Goal: Task Accomplishment & Management: Complete application form

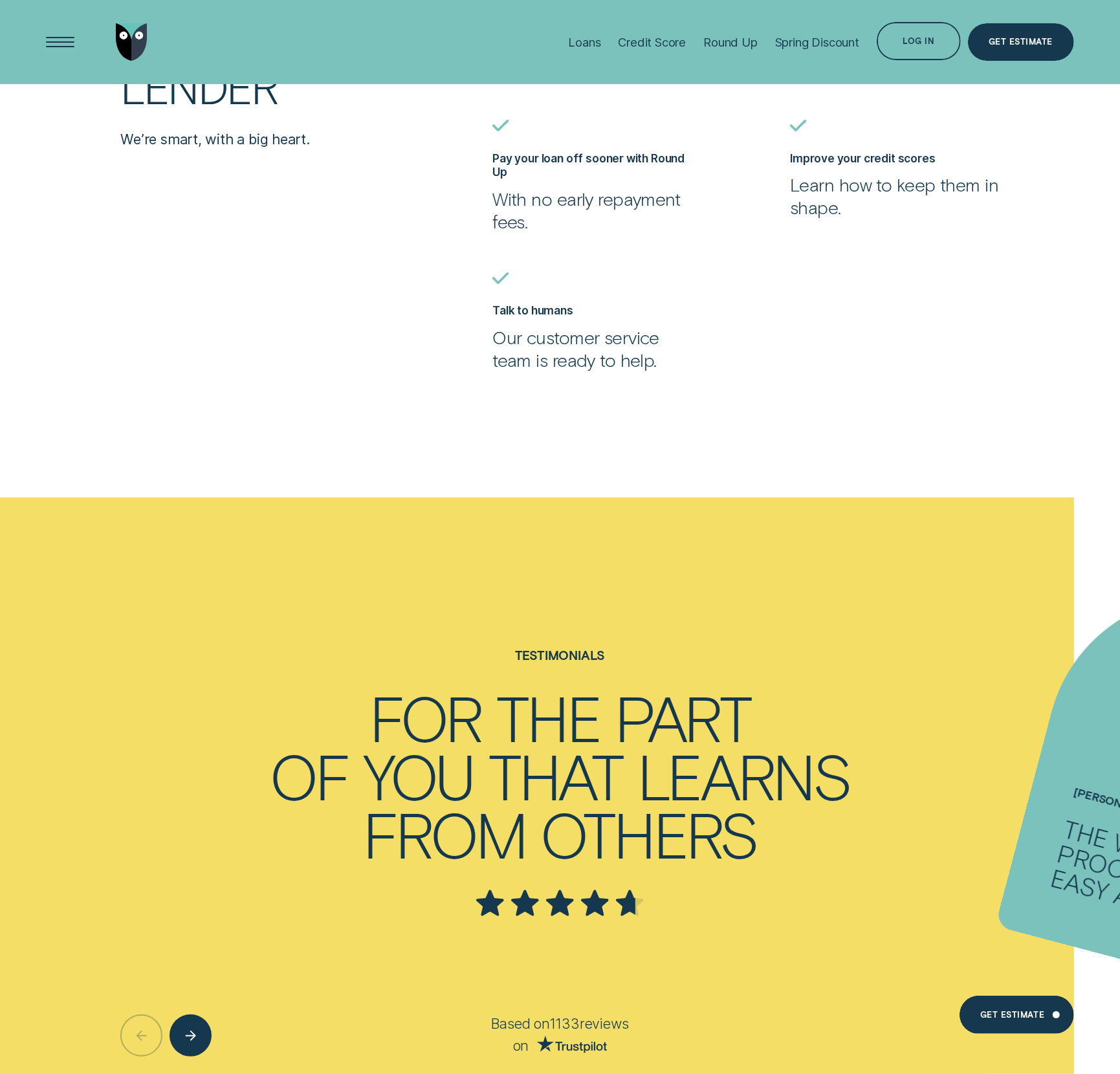
scroll to position [4096, 0]
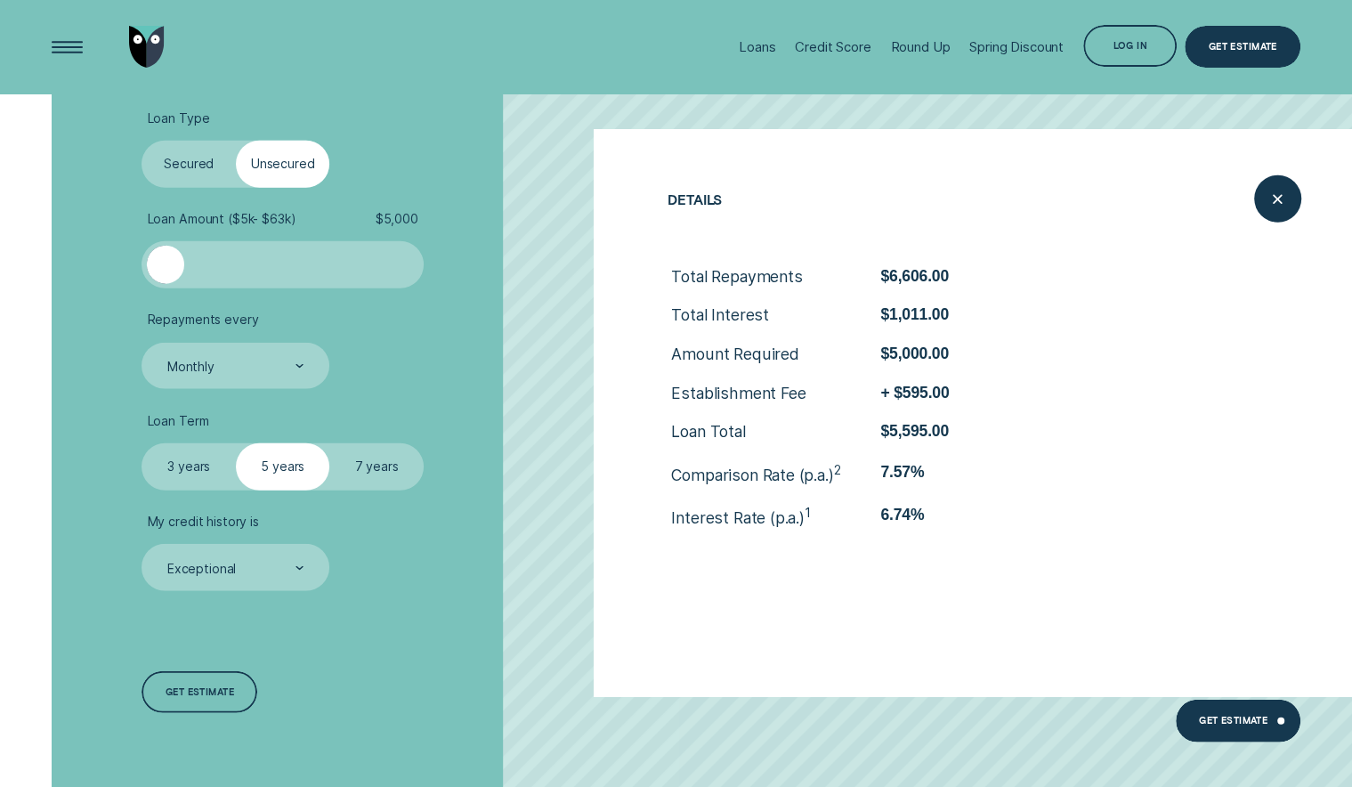
scroll to position [3489, 0]
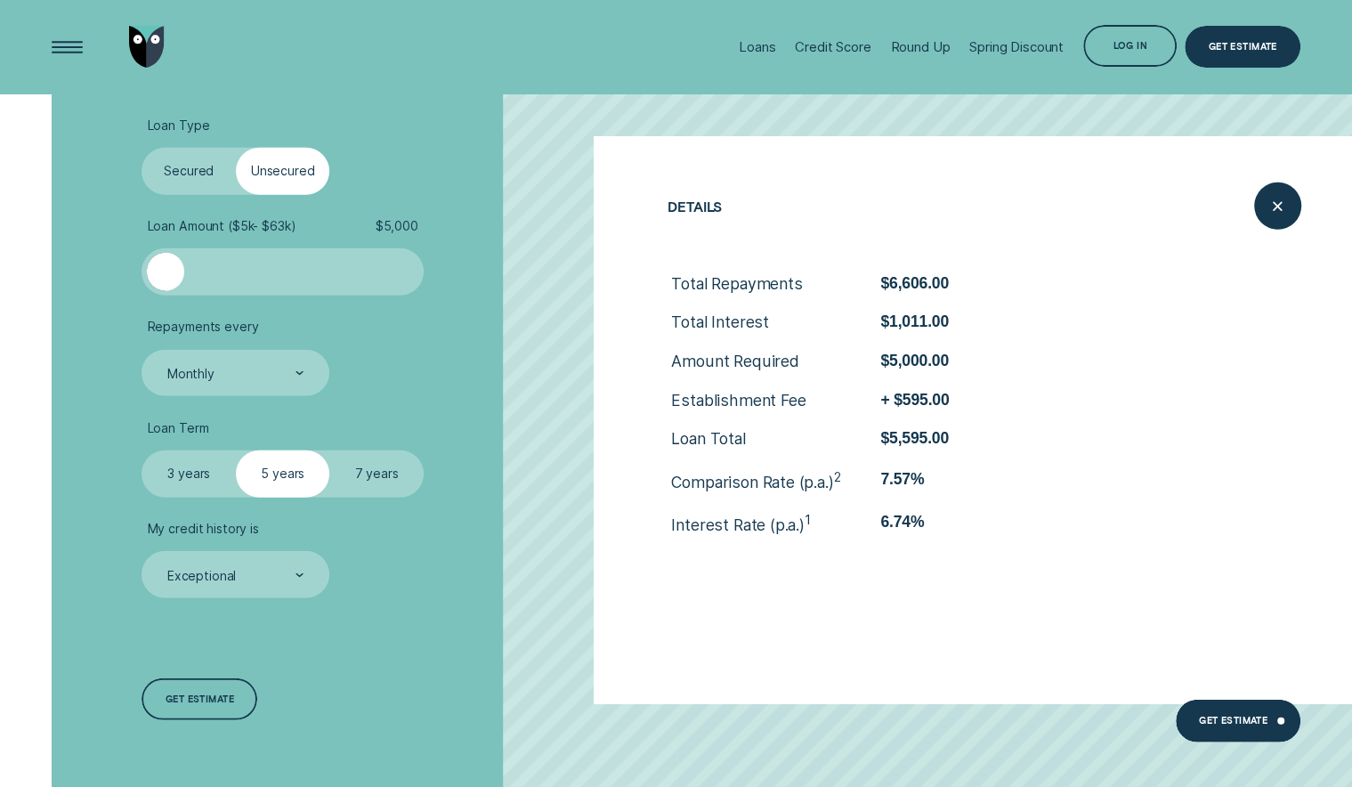
click at [215, 179] on label "Secured" at bounding box center [188, 171] width 93 height 47
click at [142, 148] on input "Secured" at bounding box center [142, 148] width 0 height 0
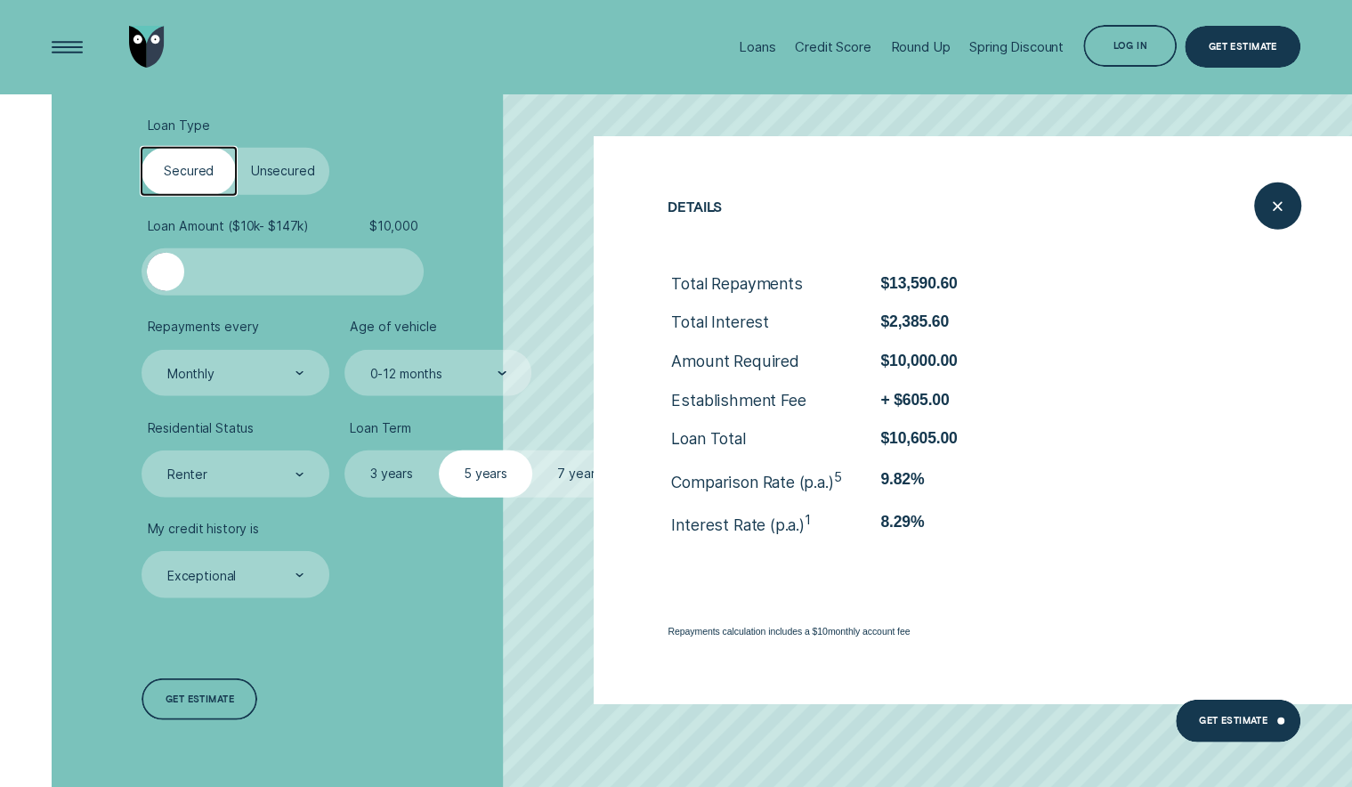
click at [309, 174] on label "Unsecured" at bounding box center [282, 171] width 93 height 47
click at [236, 148] on input "Unsecured" at bounding box center [236, 148] width 0 height 0
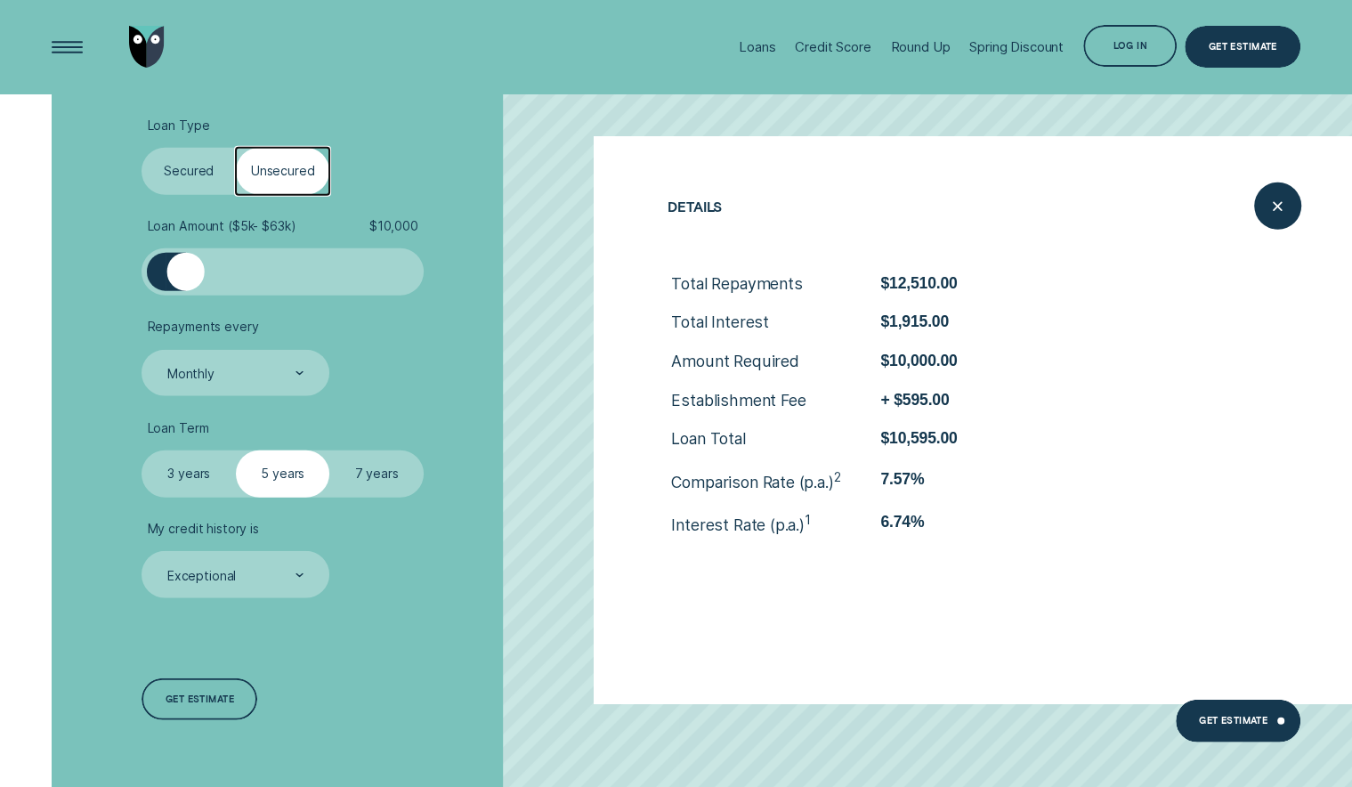
click at [182, 179] on label "Secured" at bounding box center [188, 171] width 93 height 47
click at [142, 148] on input "Secured" at bounding box center [142, 148] width 0 height 0
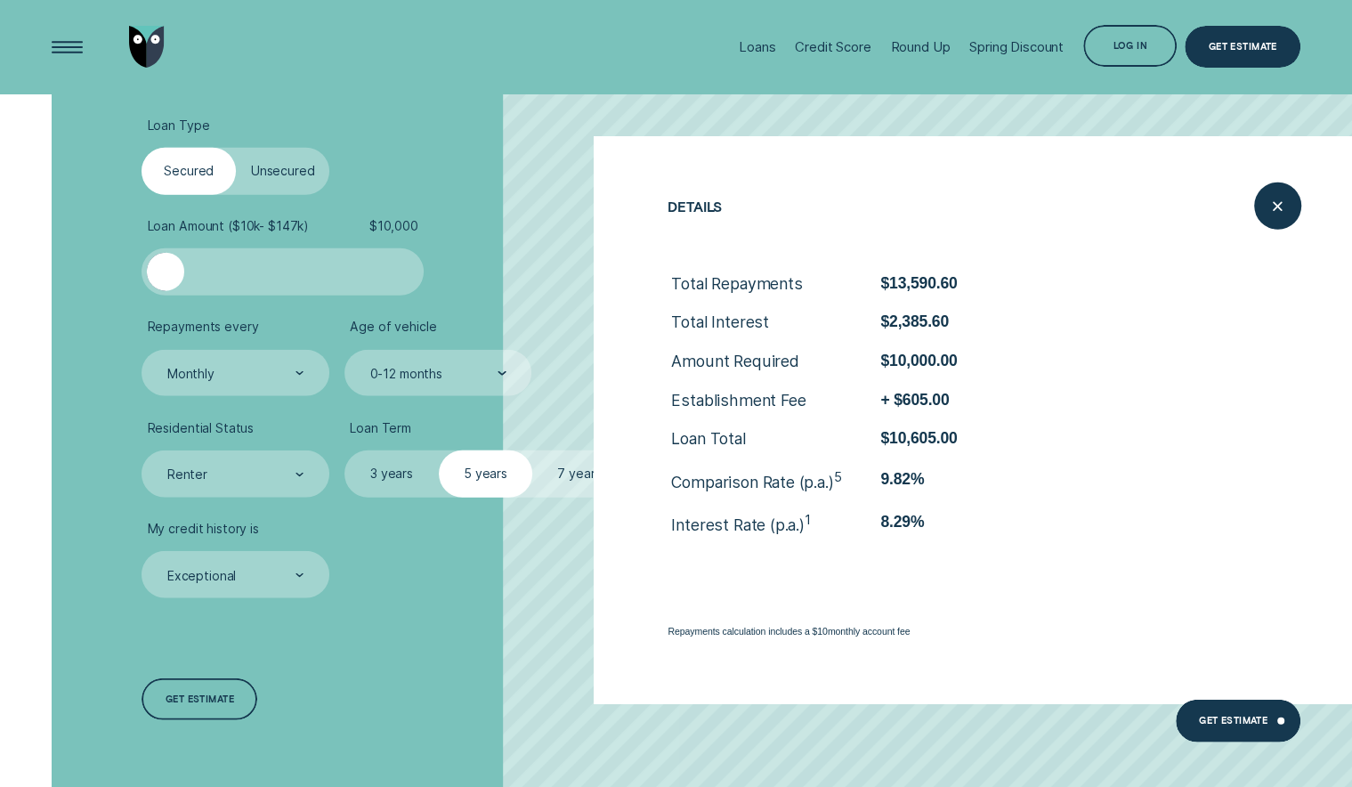
click at [293, 182] on label "Unsecured" at bounding box center [282, 171] width 93 height 47
click at [236, 148] on input "Unsecured" at bounding box center [236, 148] width 0 height 0
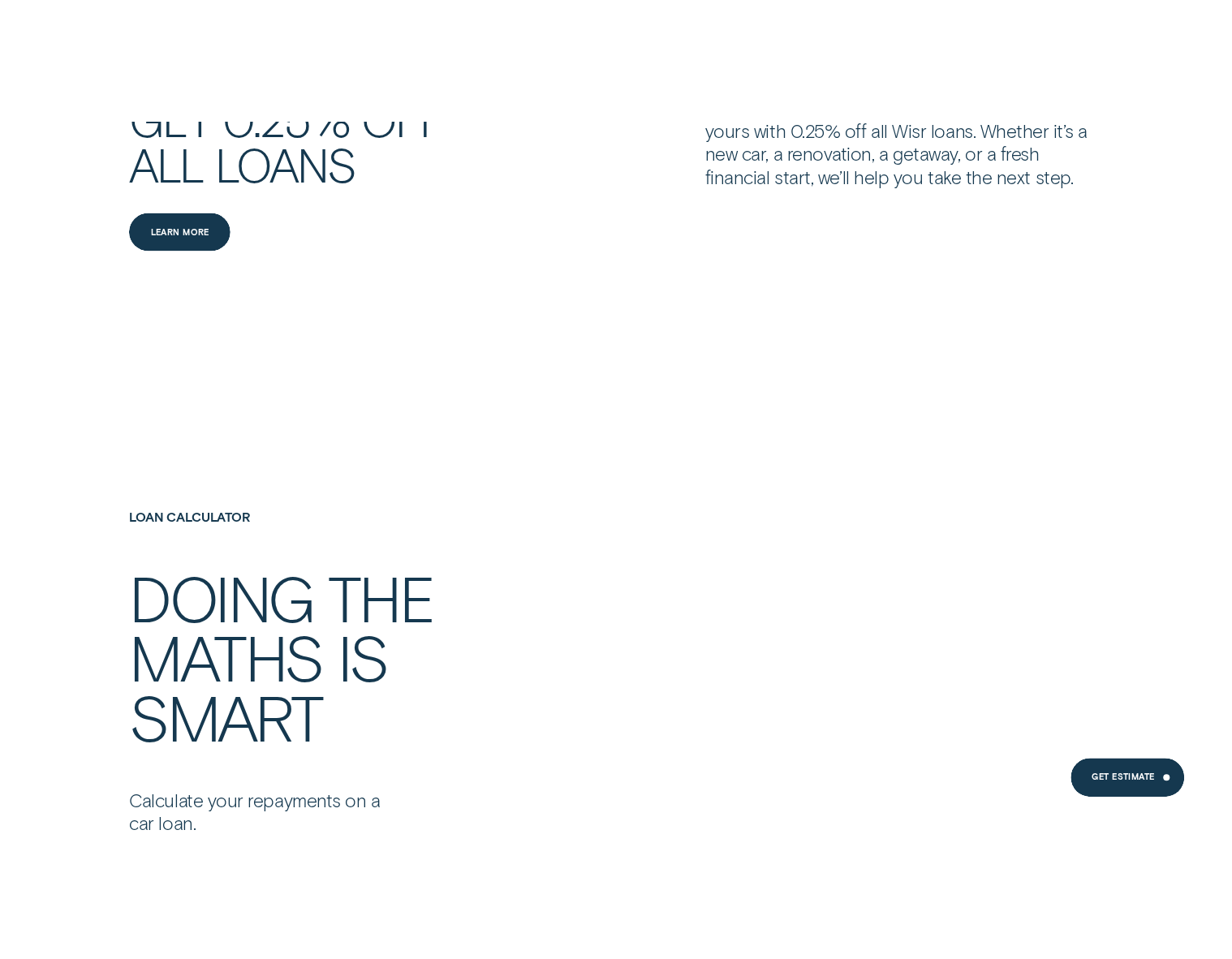
scroll to position [2485, 0]
